Goal: Information Seeking & Learning: Learn about a topic

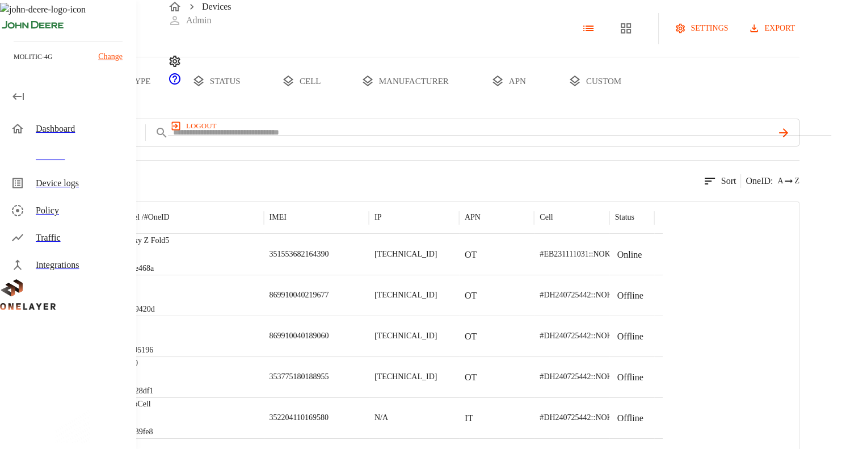
click at [113, 57] on p "Change" at bounding box center [110, 56] width 24 height 12
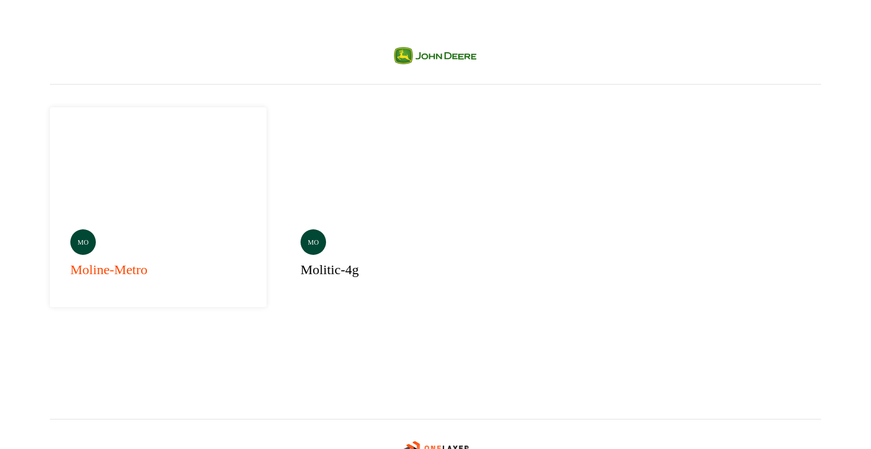
click at [143, 163] on div "mo moline-metro" at bounding box center [158, 207] width 217 height 200
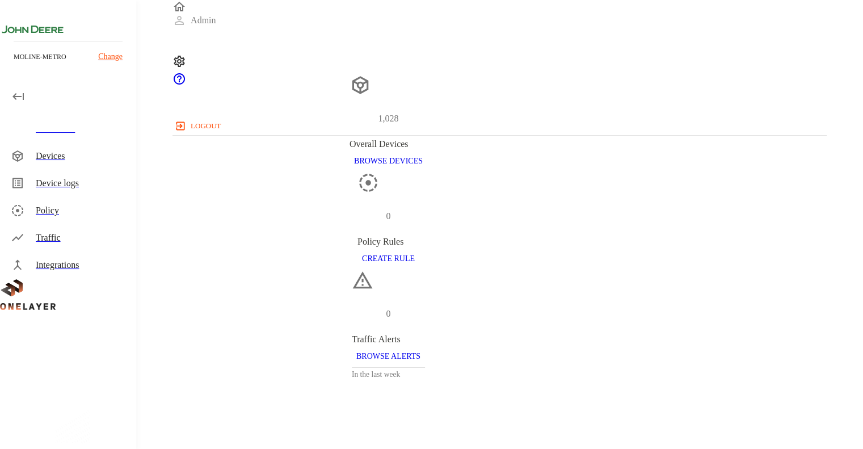
click at [61, 161] on div "Devices" at bounding box center [81, 156] width 91 height 14
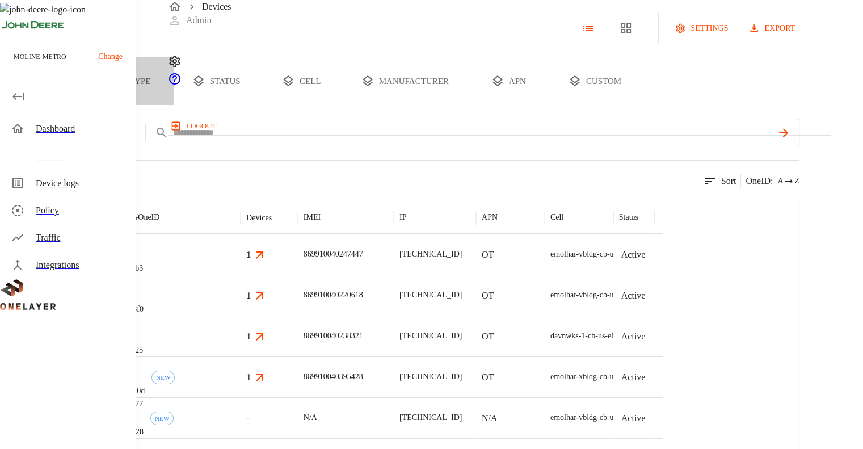
click at [174, 105] on button "type" at bounding box center [130, 81] width 85 height 48
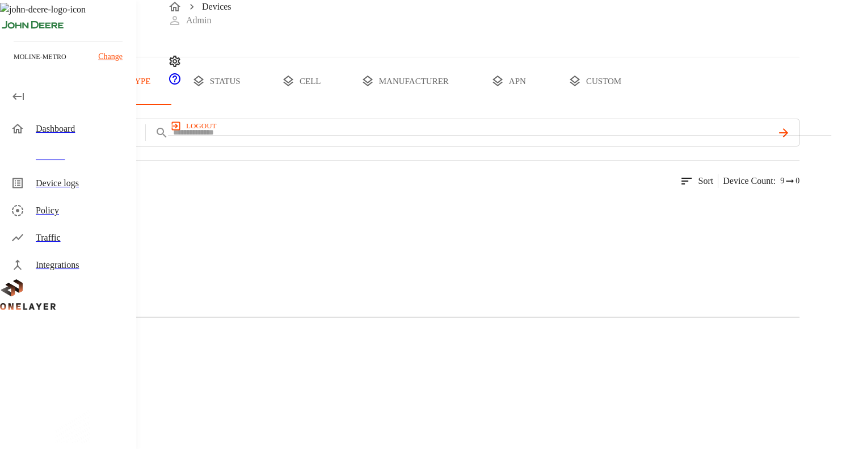
click at [88, 105] on button "all devices" at bounding box center [44, 81] width 88 height 48
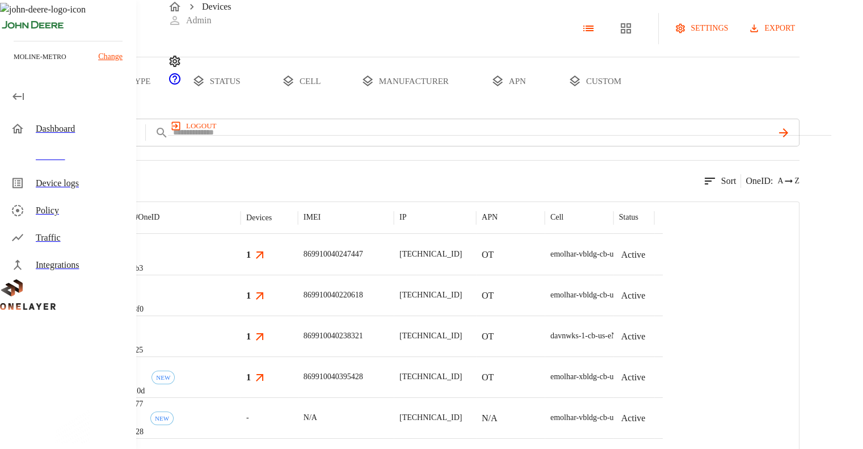
click at [240, 275] on div "eCell #002c2fb3" at bounding box center [171, 254] width 137 height 41
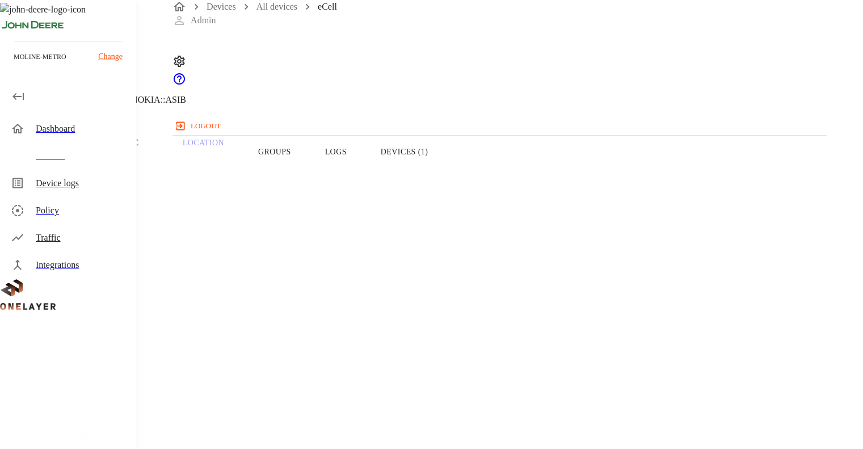
click at [445, 174] on button "Devices (1)" at bounding box center [404, 152] width 81 height 72
click at [364, 167] on button "Logs" at bounding box center [336, 152] width 56 height 72
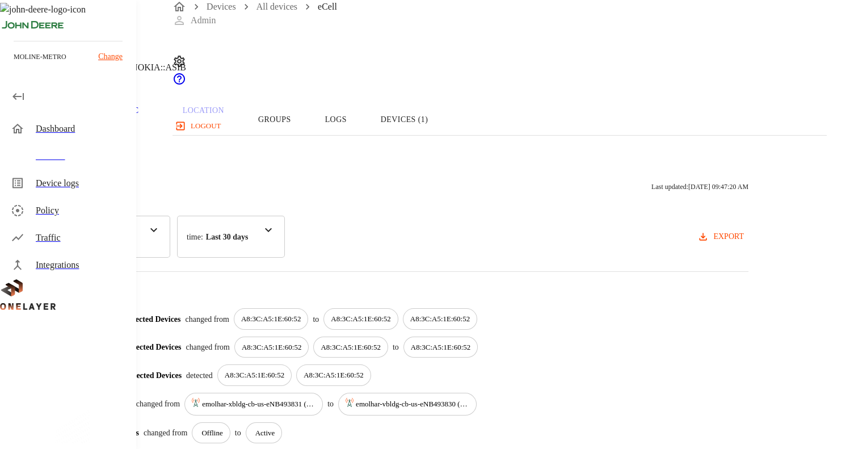
scroll to position [30, 0]
click at [81, 158] on div "Devices" at bounding box center [81, 156] width 91 height 14
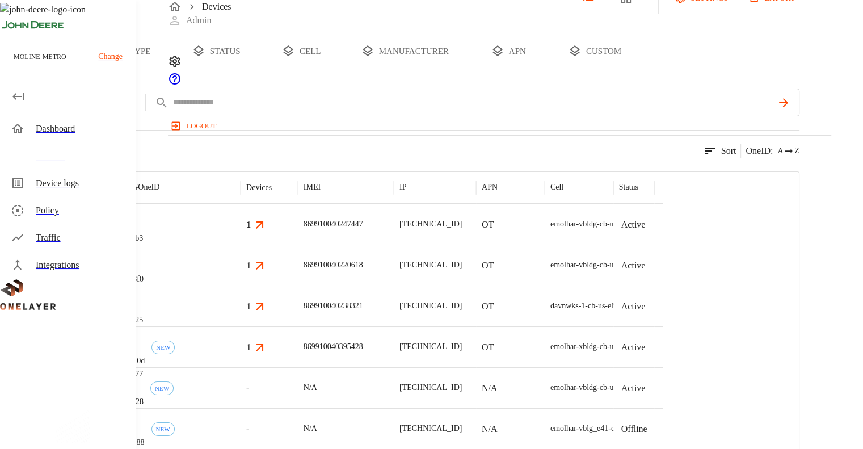
click at [143, 244] on p "#002c2fb3" at bounding box center [126, 238] width 34 height 11
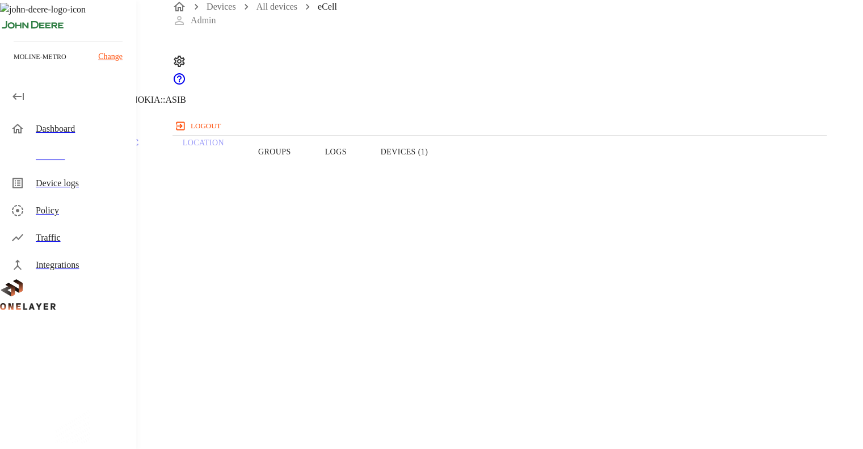
click at [445, 159] on button "Devices (1)" at bounding box center [404, 152] width 81 height 72
drag, startPoint x: 263, startPoint y: 86, endPoint x: 303, endPoint y: 85, distance: 40.3
click at [186, 20] on div "eCell" at bounding box center [118, 10] width 136 height 20
click at [80, 20] on h1 "eCell" at bounding box center [64, 10] width 29 height 20
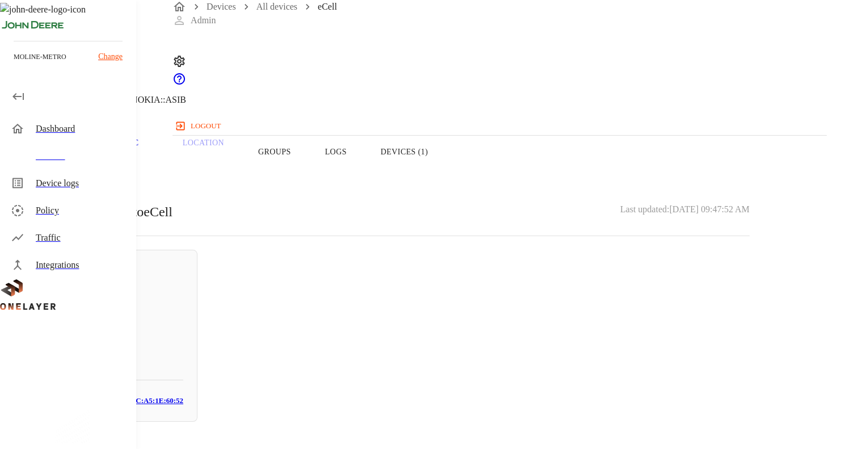
drag, startPoint x: 267, startPoint y: 88, endPoint x: 282, endPoint y: 86, distance: 15.6
click at [80, 20] on h1 "eCell" at bounding box center [64, 10] width 29 height 20
drag, startPoint x: 254, startPoint y: 82, endPoint x: 303, endPoint y: 92, distance: 50.4
click at [256, 83] on div "eCell [TECHNICAL_ID] #002c2fb3 Cell #DH240725611::NOKIA::ASIB" at bounding box center [388, 58] width 776 height 116
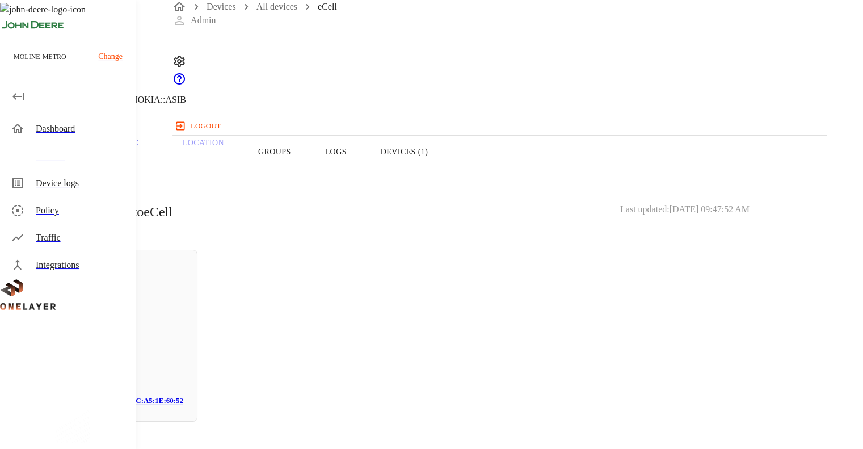
click at [78, 165] on button "Overview" at bounding box center [39, 152] width 78 height 72
click at [445, 169] on button "Devices (1)" at bounding box center [404, 152] width 81 height 72
click at [364, 169] on button "Logs" at bounding box center [336, 152] width 56 height 72
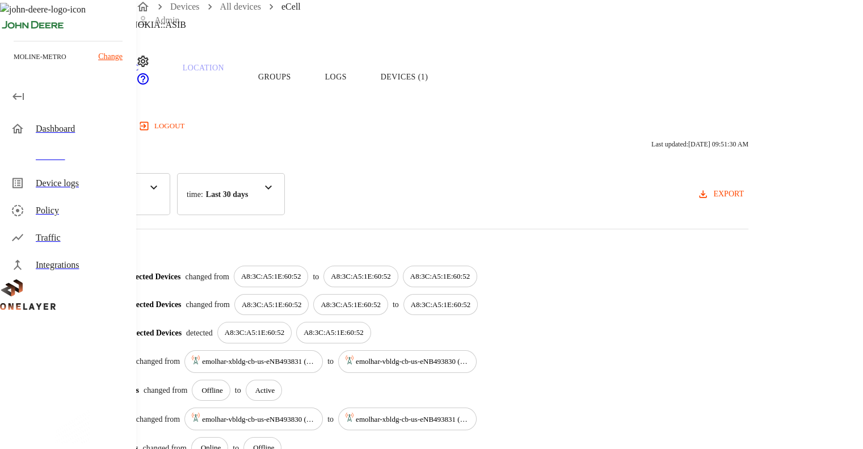
scroll to position [57, 0]
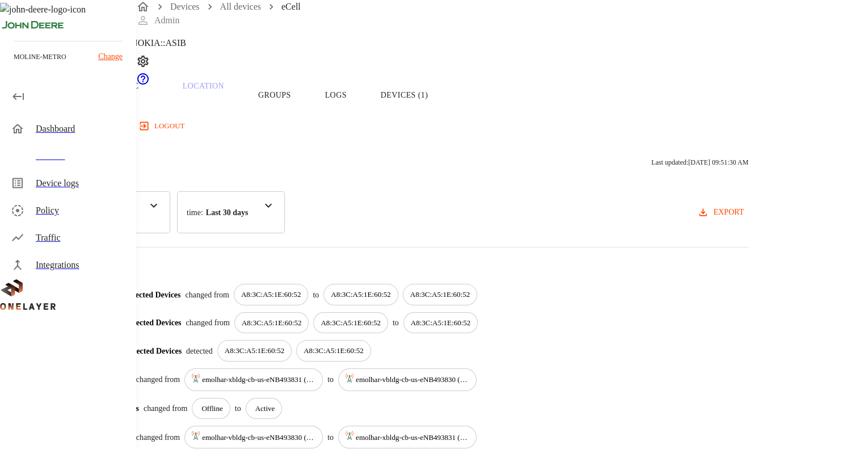
click at [326, 226] on div "Activity Logs Last updated: [DATE] 09:51:30 AM category : All Status Connected …" at bounding box center [388, 332] width 776 height 403
click at [170, 217] on div "category : All" at bounding box center [99, 212] width 142 height 42
click at [356, 231] on div "Activity Logs Last updated: [DATE] 09:51:30 AM category : All Status Connected …" at bounding box center [388, 332] width 776 height 403
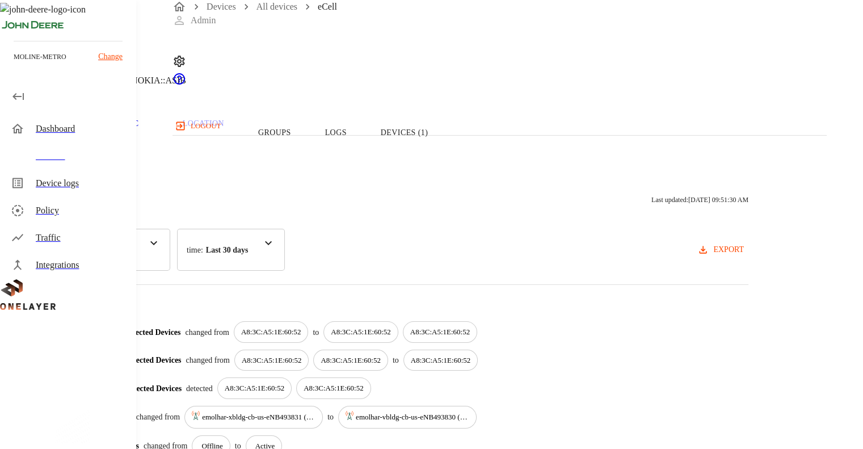
scroll to position [0, 0]
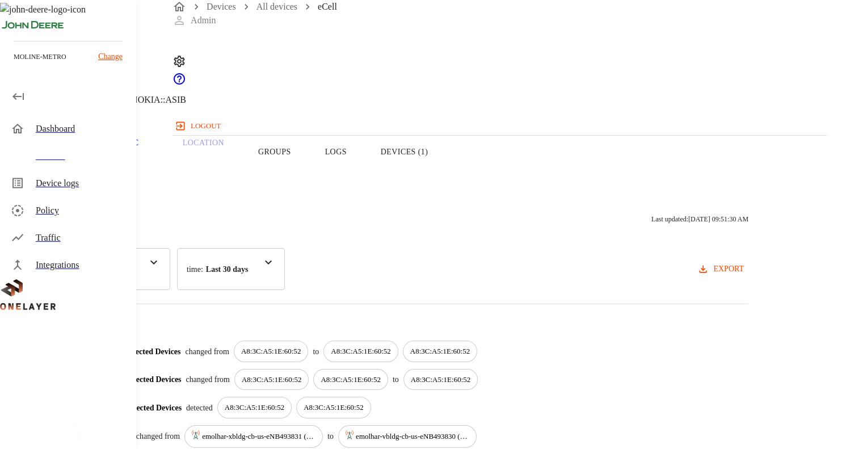
click at [170, 262] on div "category : All" at bounding box center [99, 269] width 142 height 42
click at [392, 288] on div "Activity Logs Last updated: [DATE] 09:51:30 AM category : All Status Connected …" at bounding box center [388, 389] width 776 height 403
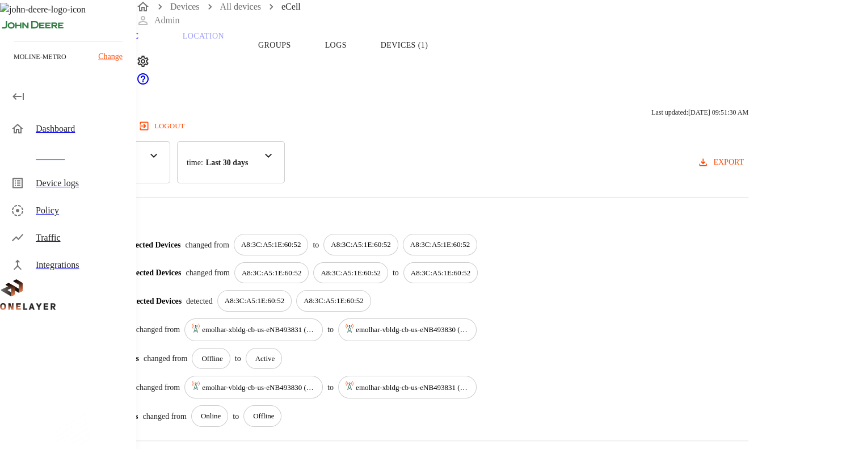
scroll to position [113, 0]
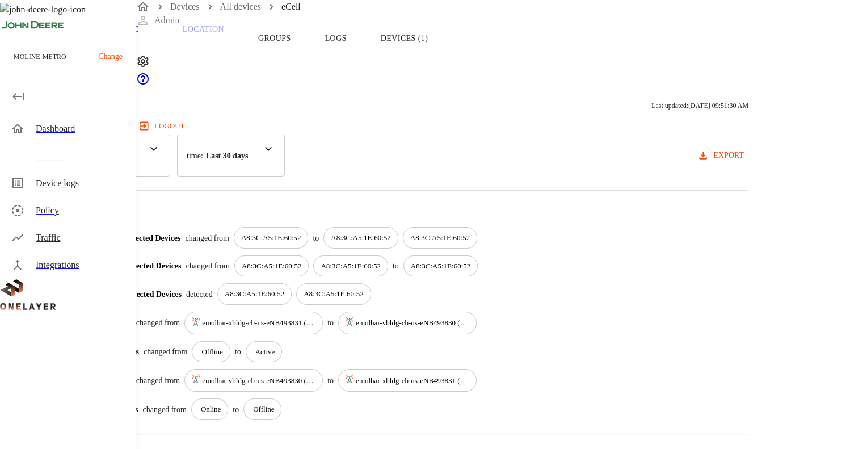
click at [78, 60] on button "Overview" at bounding box center [39, 38] width 78 height 72
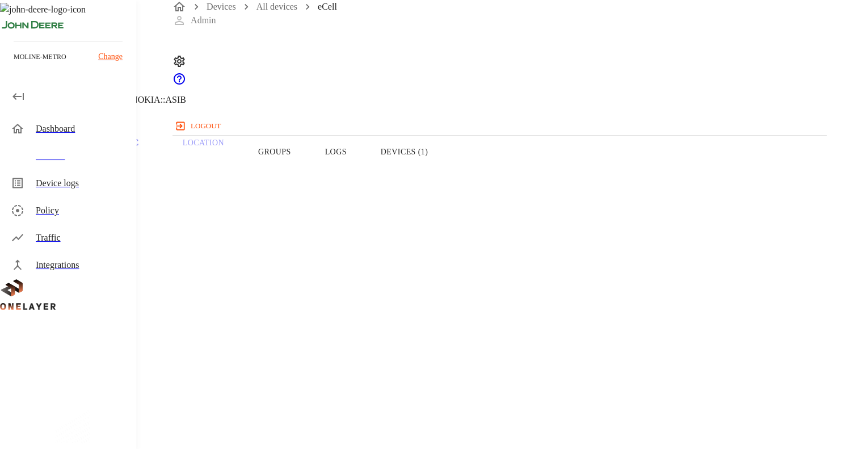
click at [308, 176] on button "Groups" at bounding box center [274, 152] width 67 height 72
click at [149, 148] on p "Traffic" at bounding box center [122, 143] width 54 height 10
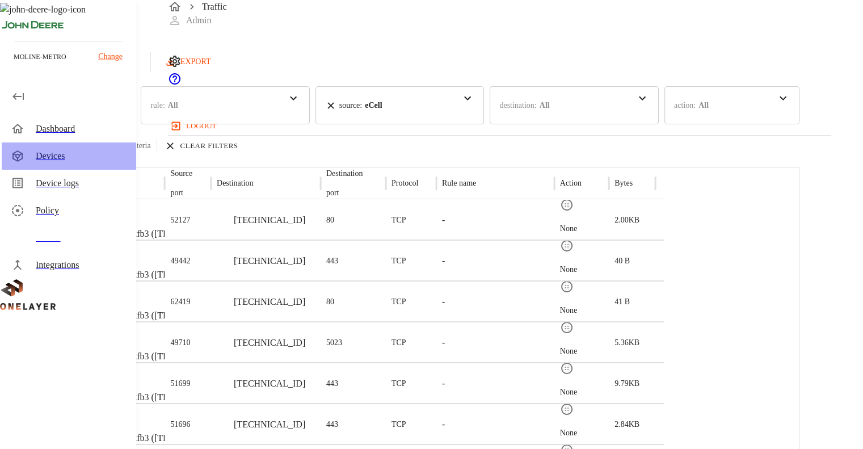
click at [93, 156] on div "Devices" at bounding box center [81, 156] width 91 height 14
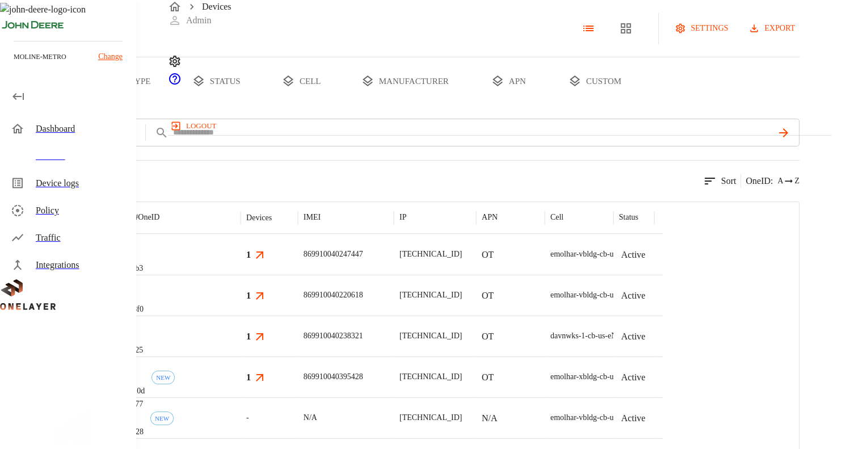
click at [240, 275] on div "eCell #002c2fb3" at bounding box center [171, 254] width 137 height 41
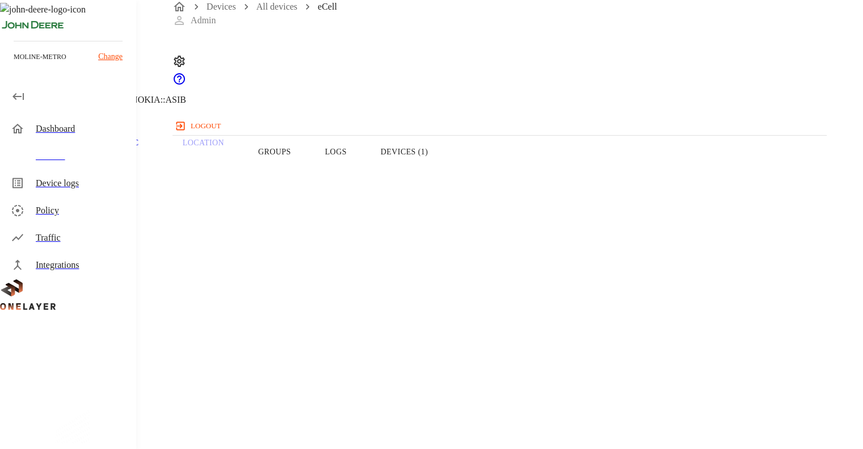
click at [149, 148] on p "Traffic" at bounding box center [122, 143] width 54 height 10
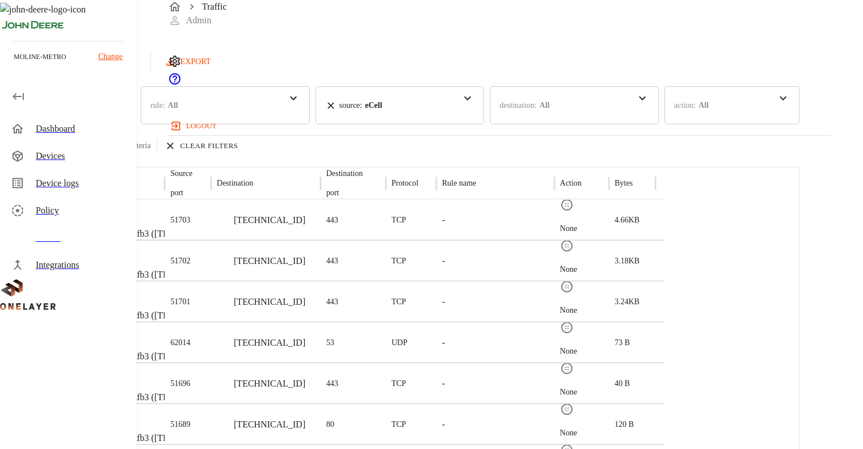
click at [62, 162] on div "Devices" at bounding box center [81, 156] width 91 height 14
